Goal: Information Seeking & Learning: Check status

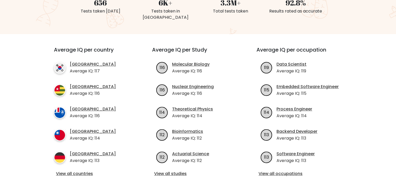
scroll to position [156, 0]
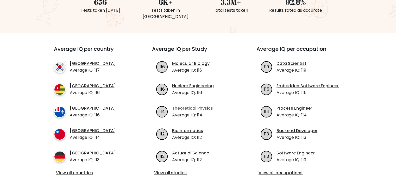
click at [201, 105] on link "Theoretical Physics" at bounding box center [192, 108] width 41 height 6
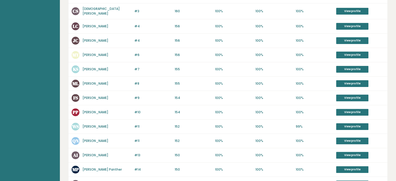
scroll to position [112, 0]
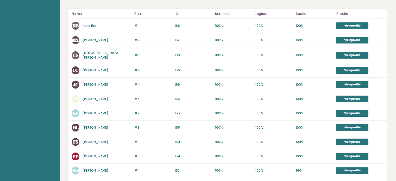
click at [91, 38] on link "[PERSON_NAME]" at bounding box center [96, 40] width 26 height 4
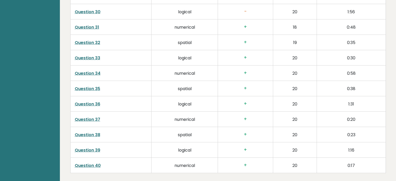
scroll to position [1299, 0]
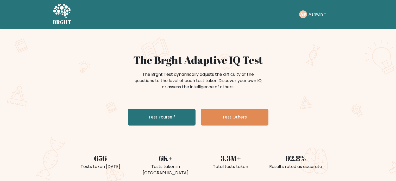
click at [319, 16] on button "Ashwin" at bounding box center [317, 14] width 21 height 7
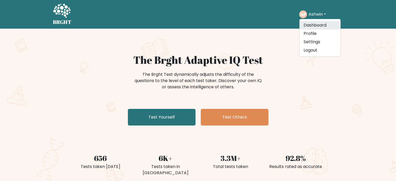
click at [313, 28] on link "Dashboard" at bounding box center [319, 25] width 41 height 8
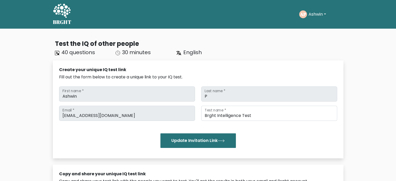
click at [321, 15] on button "Ashwin" at bounding box center [317, 14] width 21 height 7
click at [325, 32] on link "Profile" at bounding box center [319, 33] width 41 height 8
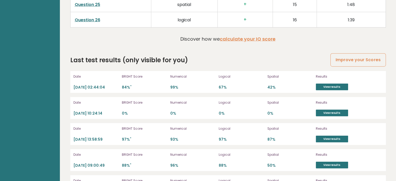
scroll to position [1252, 0]
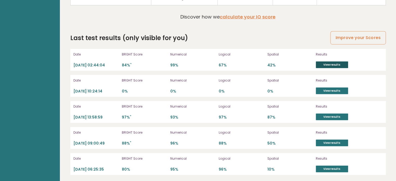
click at [330, 64] on link "View results" at bounding box center [332, 64] width 32 height 7
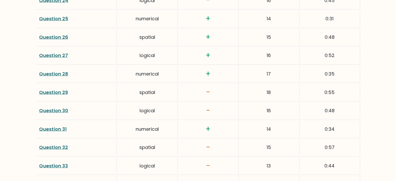
scroll to position [1218, 0]
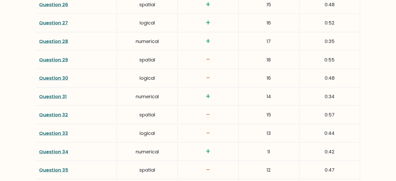
click at [65, 75] on link "Question 30" at bounding box center [53, 78] width 29 height 7
